Goal: Find specific page/section: Find specific page/section

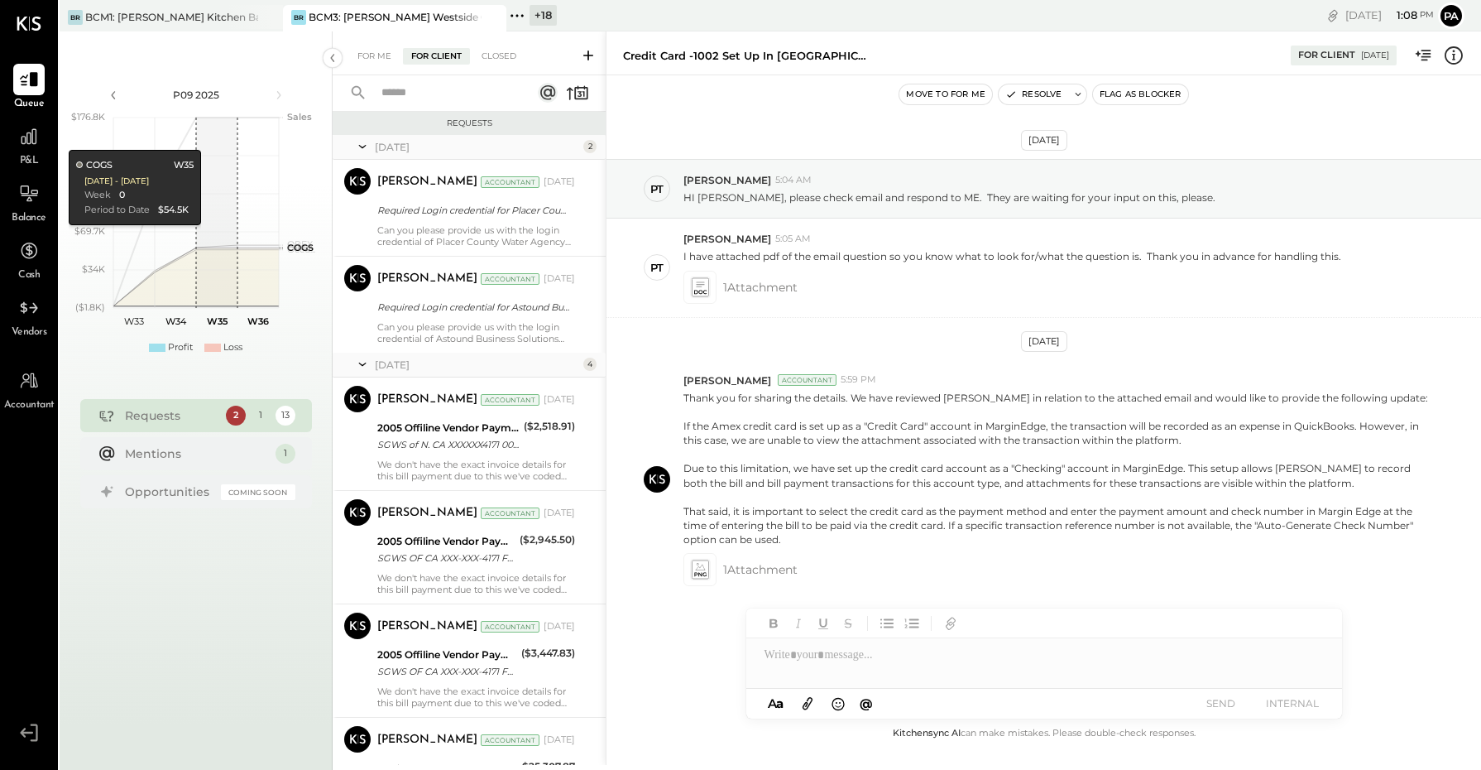
click at [377, 48] on div "For Me" at bounding box center [374, 56] width 50 height 17
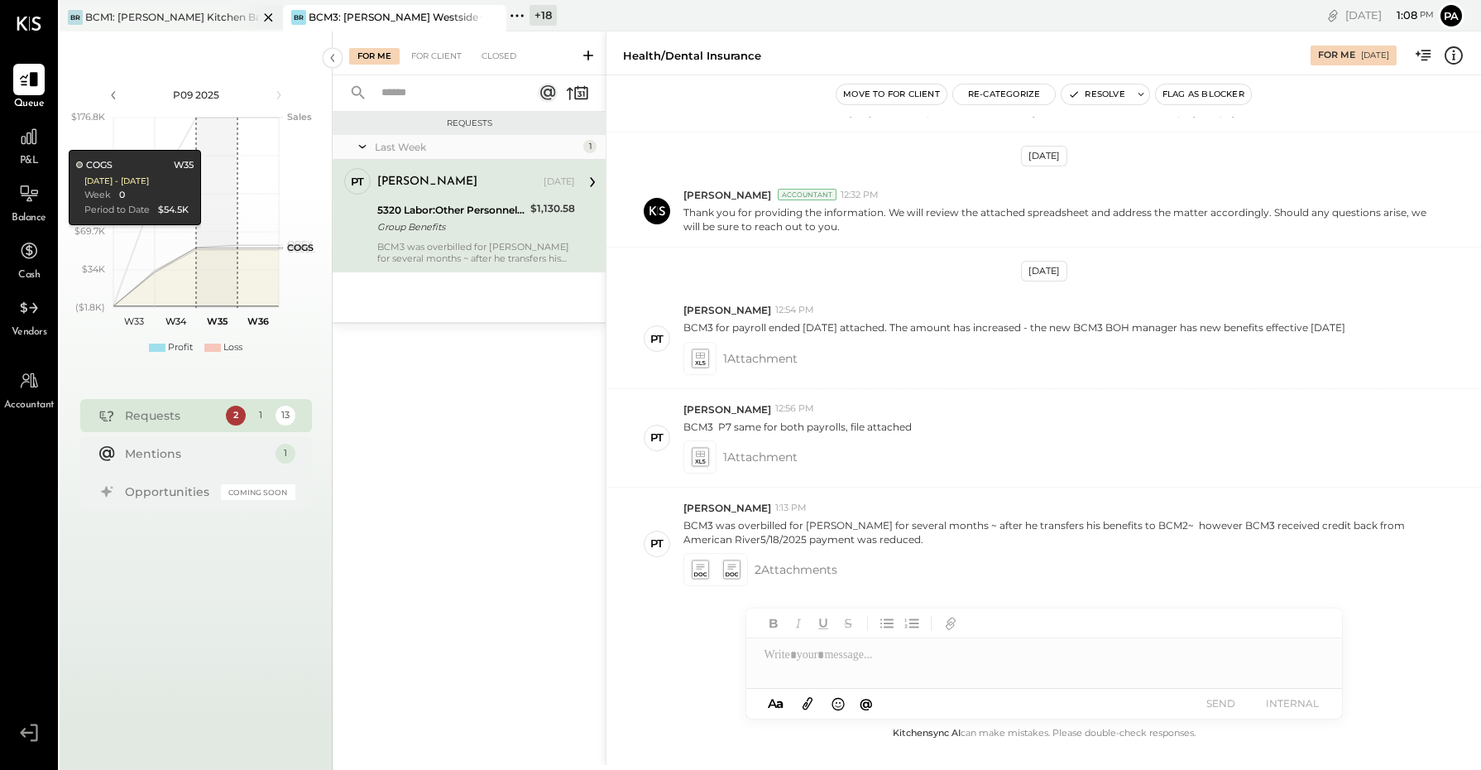
click at [186, 18] on div "BCM1: [PERSON_NAME] Kitchen Bar Market" at bounding box center [171, 17] width 173 height 14
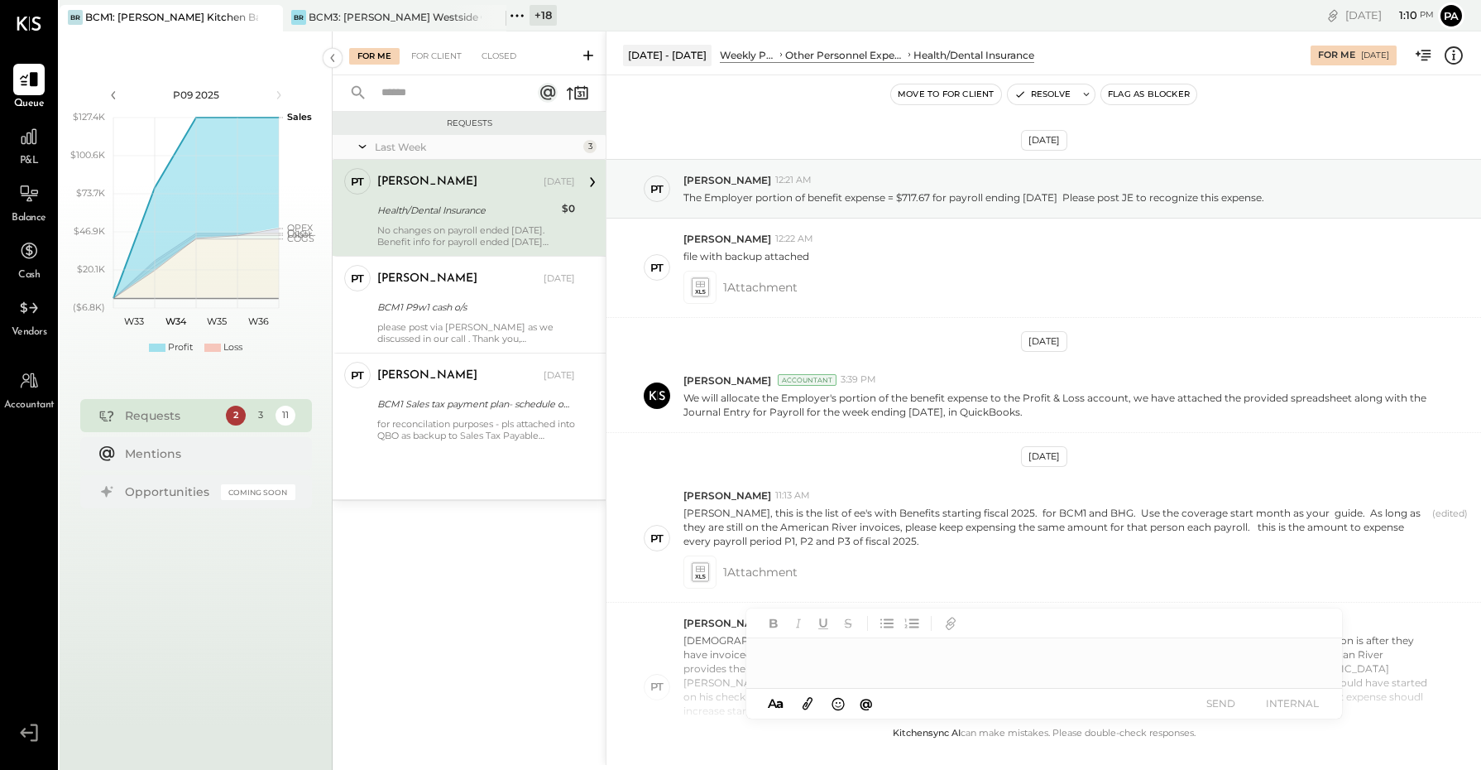
scroll to position [640, 0]
